Goal: Information Seeking & Learning: Compare options

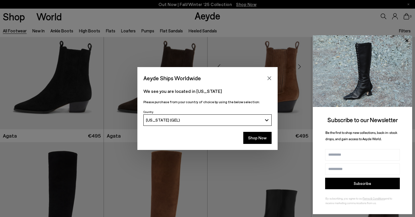
scroll to position [181, 0]
click at [246, 118] on div "[US_STATE] (GEL)" at bounding box center [204, 119] width 116 height 5
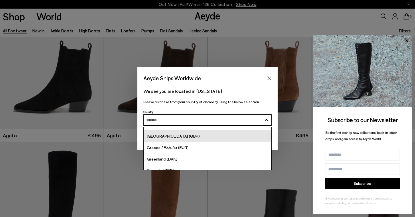
scroll to position [788, 0]
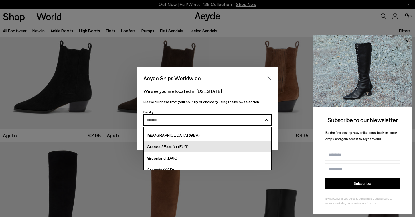
click at [168, 143] on div "Greece / Ελλαδα (EUR)" at bounding box center [168, 146] width 42 height 7
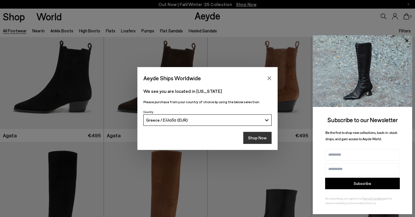
click at [259, 143] on button "Shop Now" at bounding box center [257, 138] width 28 height 12
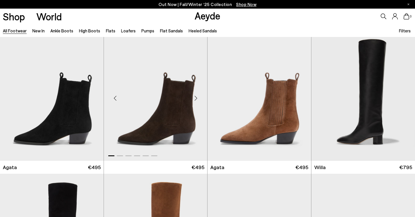
scroll to position [150, 0]
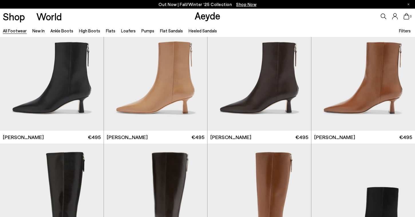
scroll to position [1038, 0]
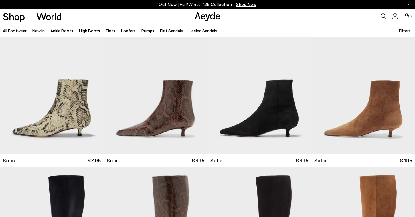
scroll to position [1872, 0]
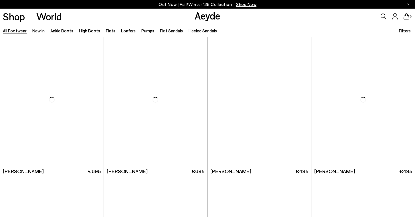
scroll to position [2717, 0]
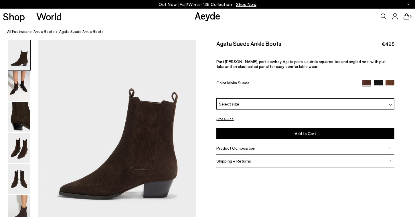
scroll to position [21, 0]
click at [11, 83] on img at bounding box center [19, 86] width 22 height 30
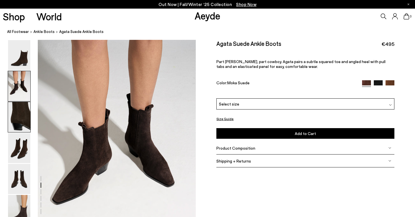
click at [15, 115] on img at bounding box center [19, 117] width 22 height 30
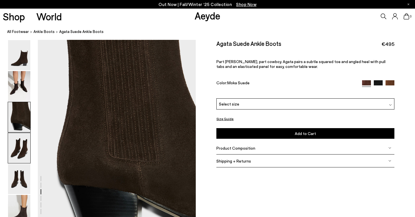
click at [16, 147] on img at bounding box center [19, 148] width 22 height 30
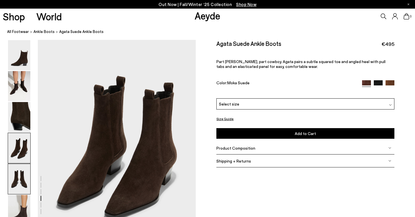
click at [17, 177] on img at bounding box center [19, 179] width 22 height 30
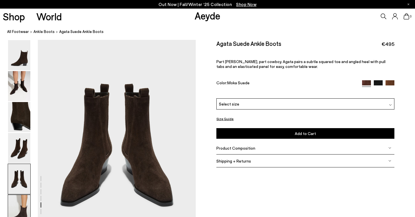
click at [19, 197] on img at bounding box center [19, 210] width 22 height 30
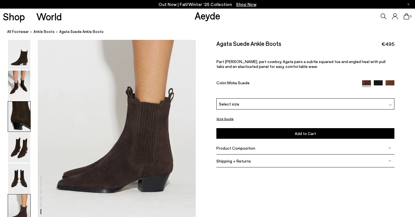
scroll to position [1097, 0]
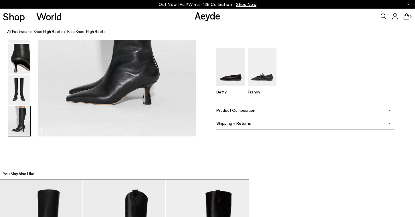
scroll to position [1174, 0]
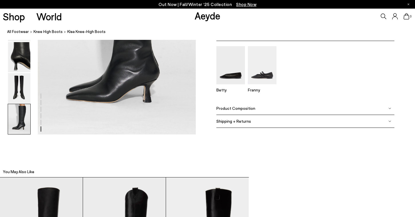
click at [388, 107] on img at bounding box center [389, 108] width 3 height 3
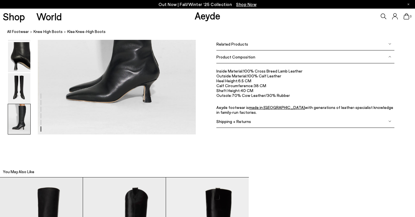
click at [236, 72] on span "Inside Material:" at bounding box center [229, 70] width 27 height 5
click at [234, 76] on span "Outside Material:" at bounding box center [231, 75] width 31 height 5
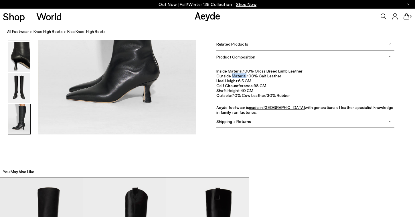
click at [234, 76] on span "Outside Material:" at bounding box center [231, 75] width 31 height 5
click at [231, 82] on span "Heel Height:" at bounding box center [227, 80] width 22 height 5
click at [230, 89] on span "Shaft Height:" at bounding box center [228, 90] width 24 height 5
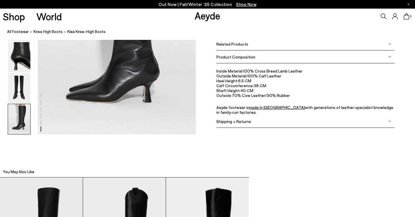
click at [230, 89] on span "Shaft Height:" at bounding box center [228, 90] width 24 height 5
click at [223, 90] on span "Shaft Height:" at bounding box center [228, 90] width 24 height 5
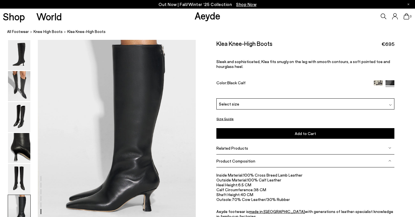
scroll to position [1065, 0]
click at [25, 76] on img at bounding box center [19, 86] width 22 height 30
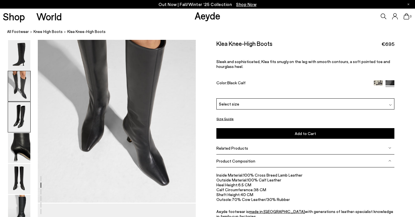
scroll to position [212, 0]
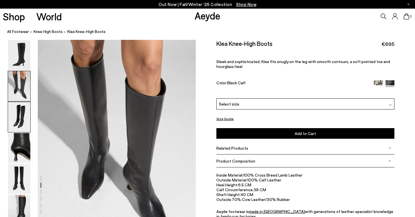
click at [21, 108] on img at bounding box center [19, 117] width 22 height 30
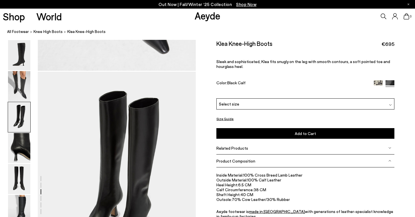
scroll to position [424, 0]
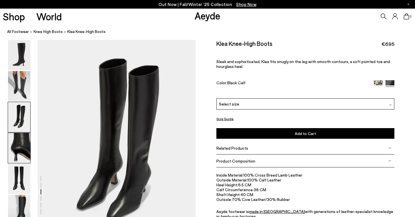
click at [20, 149] on img at bounding box center [19, 148] width 22 height 30
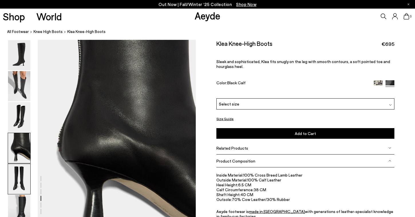
click at [21, 175] on img at bounding box center [19, 179] width 22 height 30
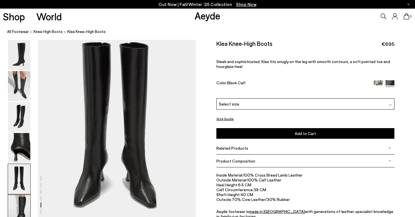
click at [24, 206] on img at bounding box center [19, 210] width 22 height 30
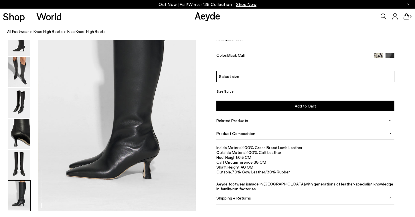
scroll to position [1103, 0]
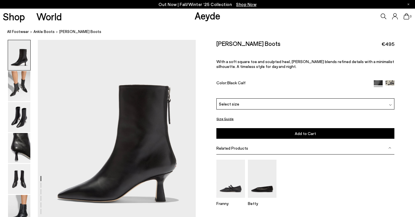
scroll to position [19, 0]
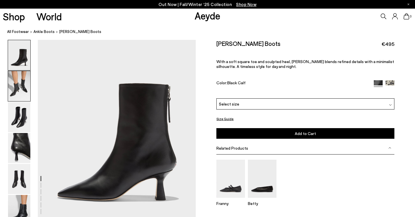
click at [21, 83] on img at bounding box center [19, 86] width 22 height 30
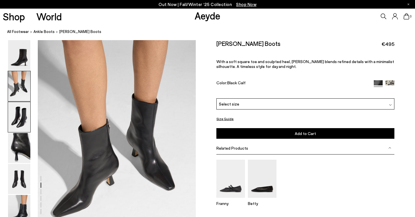
scroll to position [212, 0]
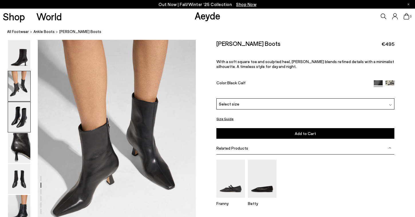
click at [18, 115] on img at bounding box center [19, 117] width 22 height 30
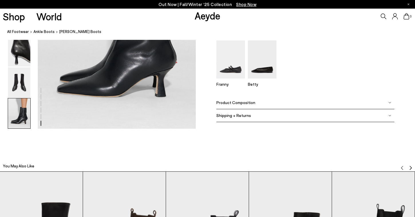
scroll to position [1141, 0]
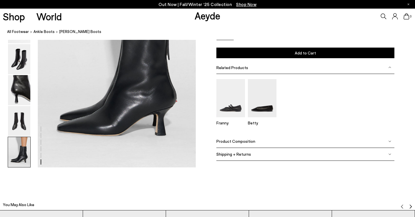
click at [232, 143] on span "Product Composition" at bounding box center [235, 141] width 39 height 5
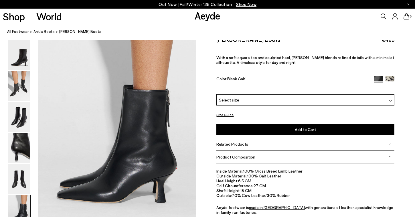
scroll to position [1073, 0]
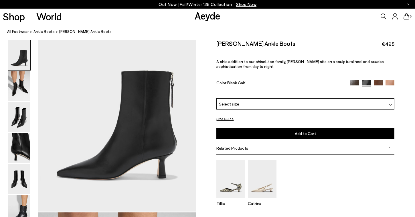
scroll to position [41, 0]
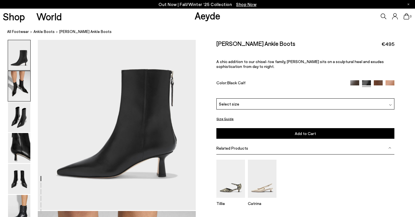
click at [21, 84] on img at bounding box center [19, 86] width 22 height 30
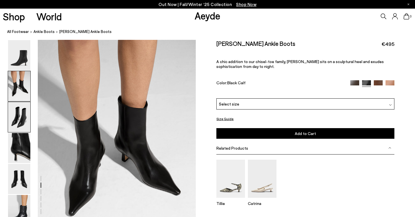
click at [21, 116] on img at bounding box center [19, 117] width 22 height 30
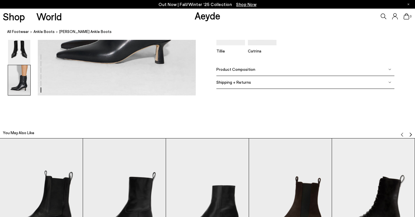
scroll to position [1212, 0]
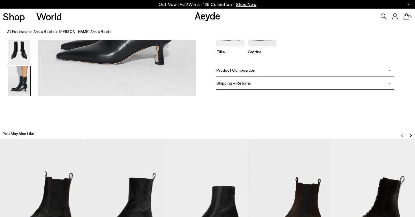
click at [268, 67] on div "Product Composition" at bounding box center [305, 70] width 178 height 13
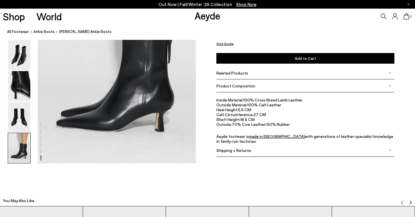
scroll to position [1144, 0]
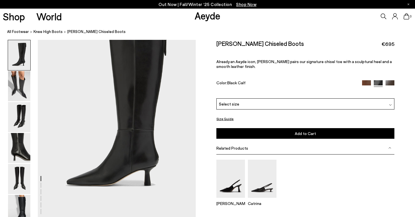
scroll to position [36, 0]
